Goal: Task Accomplishment & Management: Manage account settings

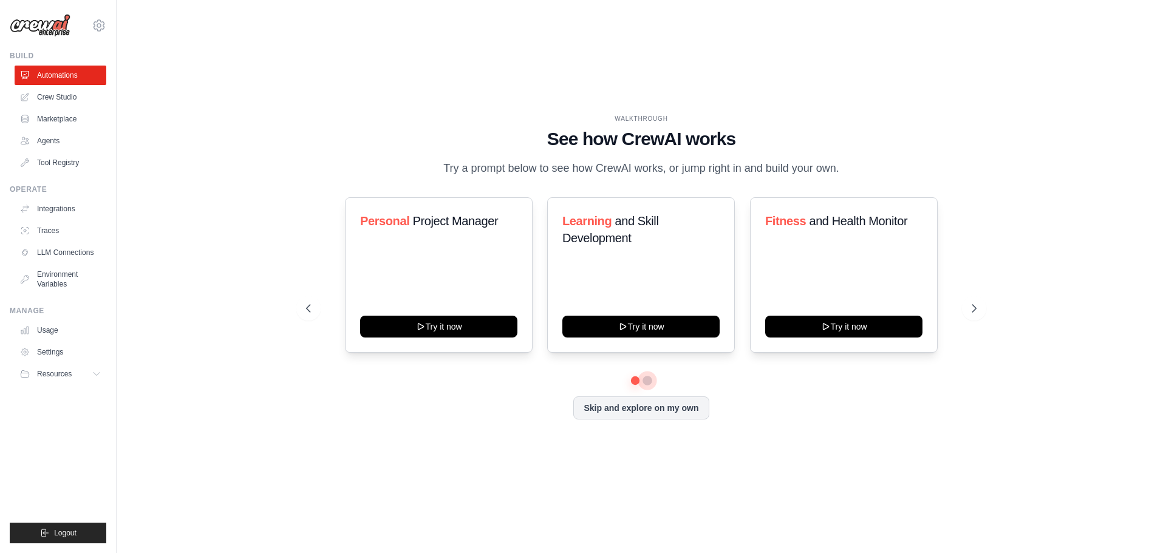
click at [648, 386] on button at bounding box center [648, 381] width 10 height 10
click at [633, 385] on button at bounding box center [635, 380] width 9 height 9
click at [100, 24] on icon at bounding box center [99, 26] width 4 height 4
click at [67, 84] on link "Settings" at bounding box center [99, 82] width 107 height 22
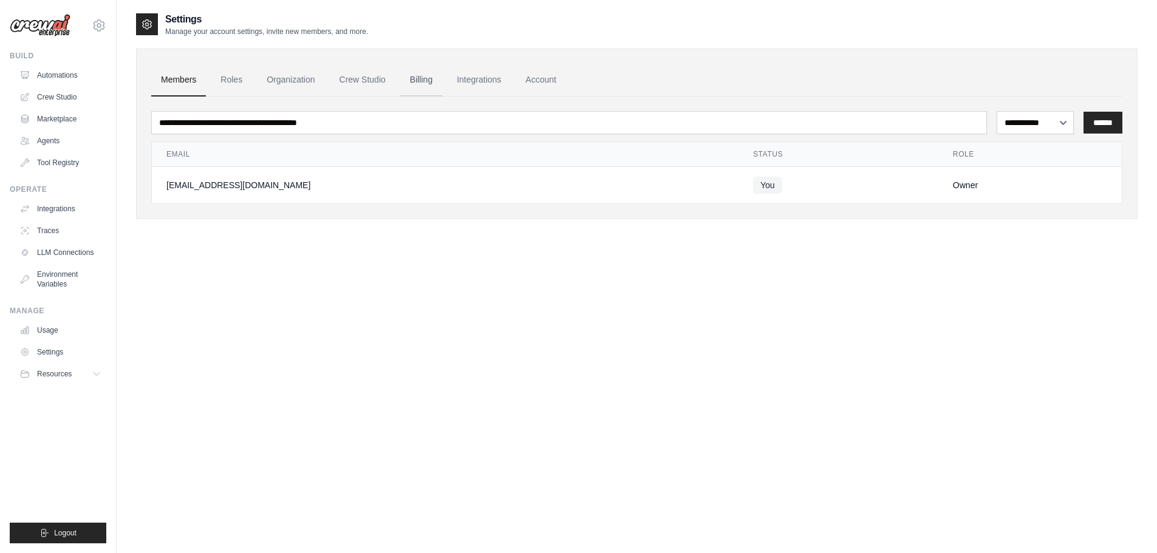
click at [441, 81] on link "Billing" at bounding box center [421, 80] width 42 height 33
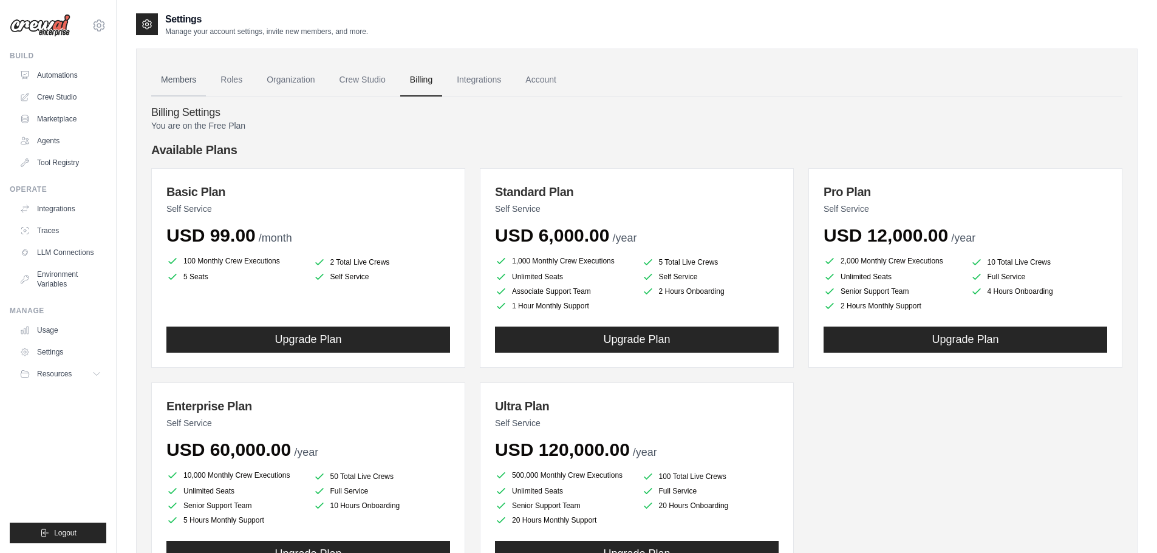
click at [180, 75] on link "Members" at bounding box center [178, 80] width 55 height 33
